Goal: Task Accomplishment & Management: Use online tool/utility

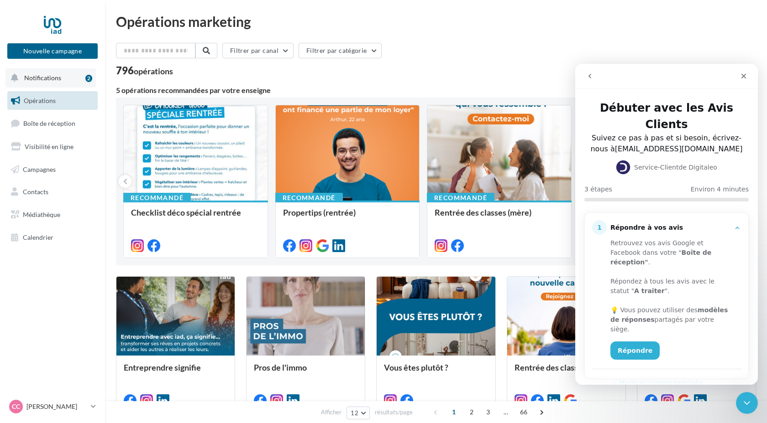
click at [58, 78] on span "Notifications" at bounding box center [42, 78] width 37 height 8
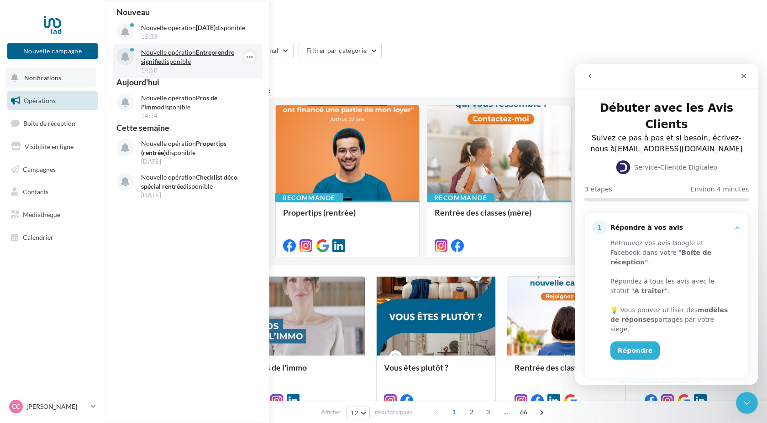
click at [156, 65] on p "Nouvelle opération Entreprendre signifie disponible" at bounding box center [194, 57] width 106 height 18
click at [165, 66] on p "Nouvelle opération Entreprendre signifie disponible" at bounding box center [194, 57] width 106 height 18
click at [53, 81] on span "Notifications" at bounding box center [42, 78] width 37 height 8
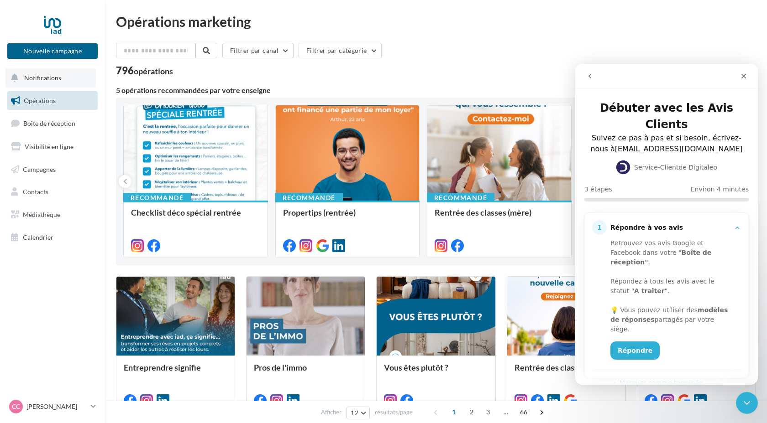
click at [51, 83] on button "Notifications" at bounding box center [50, 77] width 90 height 19
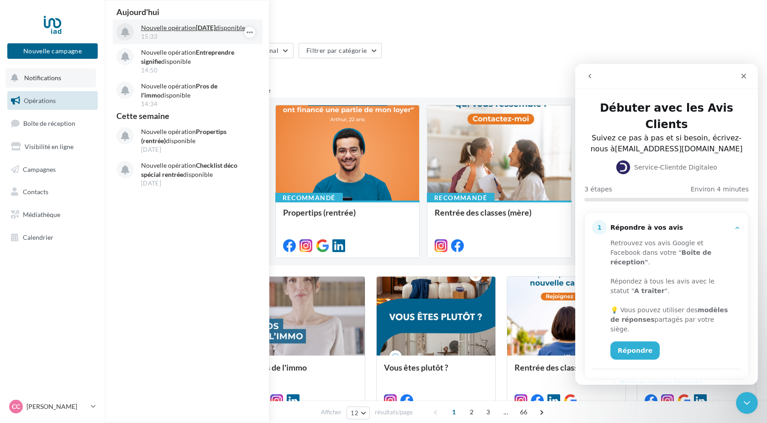
click at [167, 31] on p "Nouvelle opération Journée du patrimoine disponible" at bounding box center [194, 27] width 106 height 9
click at [67, 125] on span "Boîte de réception" at bounding box center [49, 124] width 52 height 8
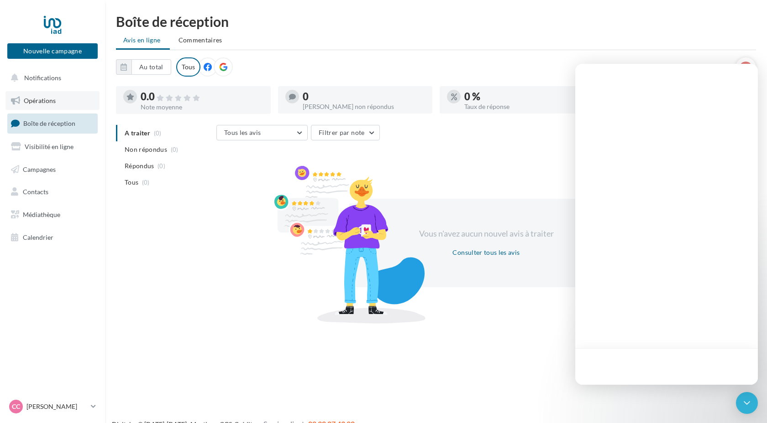
click at [56, 103] on link "Opérations" at bounding box center [52, 100] width 94 height 19
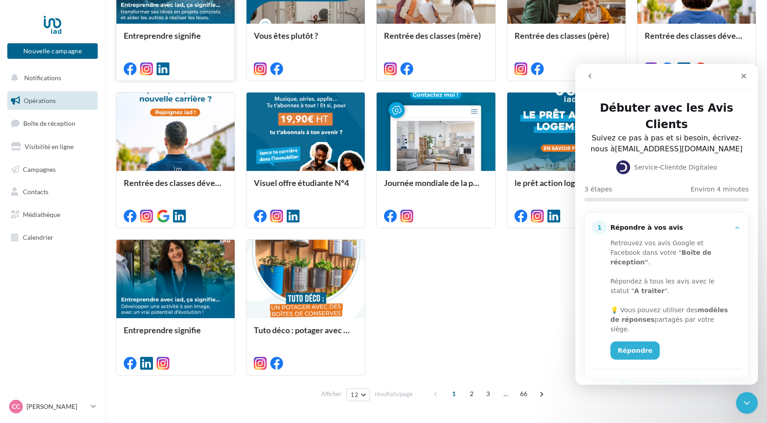
scroll to position [360, 0]
